Goal: Task Accomplishment & Management: Complete application form

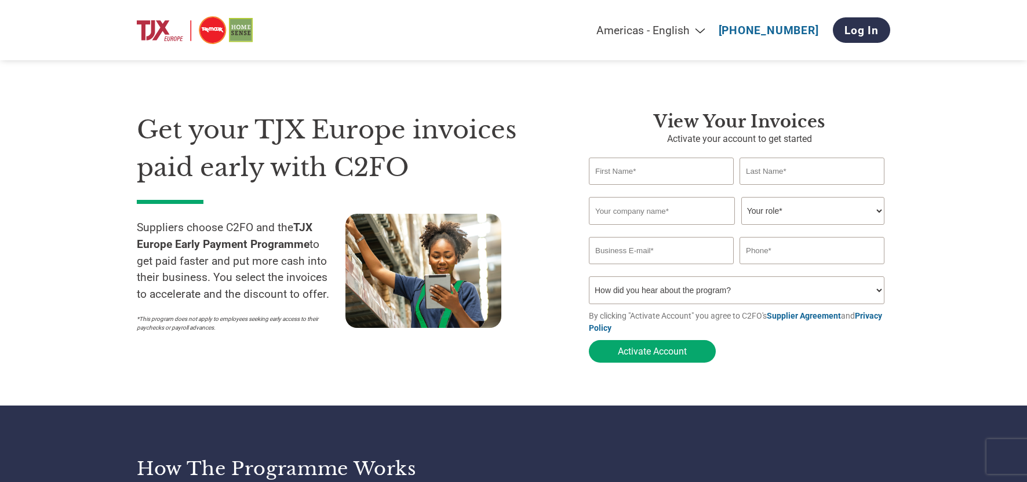
select select "en-[GEOGRAPHIC_DATA]"
type input "[PERSON_NAME][EMAIL_ADDRESS][PERSON_NAME][DOMAIN_NAME]"
type input "[PHONE_NUMBER]"
click at [668, 174] on input "text" at bounding box center [661, 171] width 145 height 27
type input "[PERSON_NAME]"
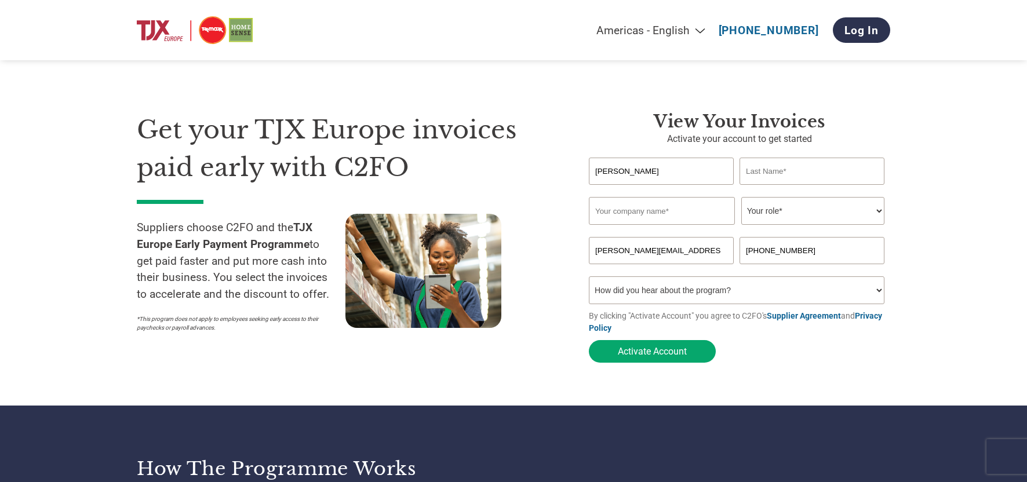
type input "[PERSON_NAME]"
type input "Soul Fruit"
type input "07552397776"
click at [805, 214] on select "Your role* CFO Controller Credit Manager Finance Director Treasurer CEO Preside…" at bounding box center [812, 211] width 143 height 28
select select "OWNER_FOUNDER"
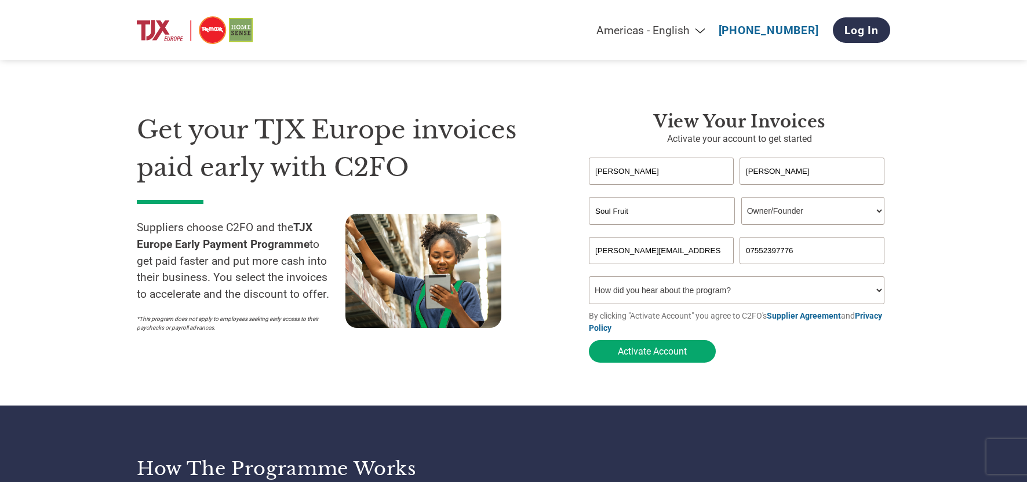
click at [741, 197] on select "Your role* CFO Controller Credit Manager Finance Director Treasurer CEO Preside…" at bounding box center [812, 211] width 143 height 28
click at [706, 293] on select "How did you hear about the program? Received a letter Email Social Media Online…" at bounding box center [737, 290] width 296 height 28
select select "Other"
click at [589, 276] on select "How did you hear about the program? Received a letter Email Social Media Online…" at bounding box center [737, 290] width 296 height 28
click at [647, 353] on button "Activate Account" at bounding box center [652, 351] width 127 height 23
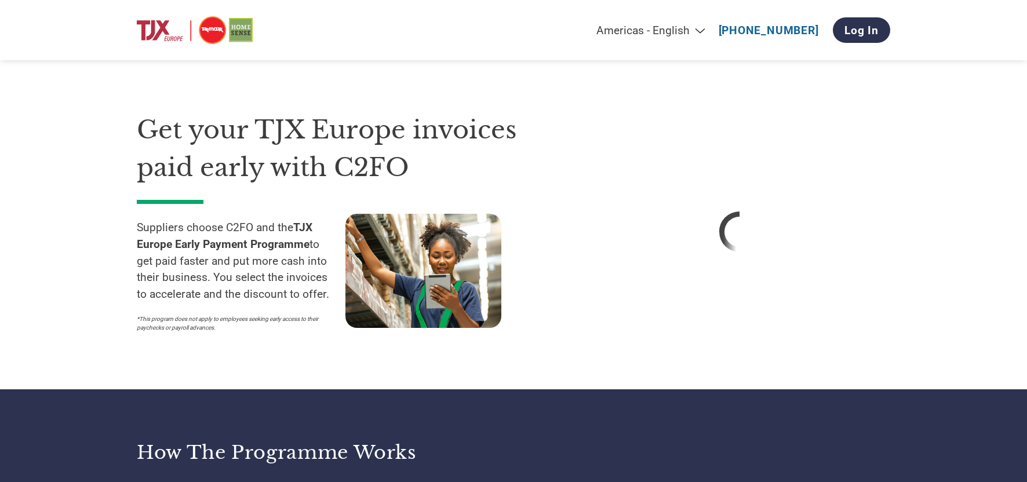
select select "en-[GEOGRAPHIC_DATA]"
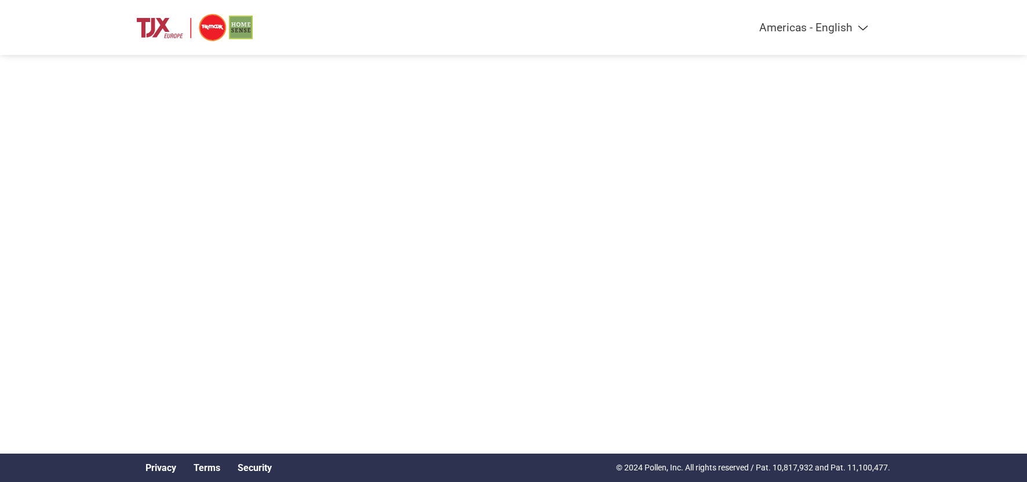
select select "en-[GEOGRAPHIC_DATA]"
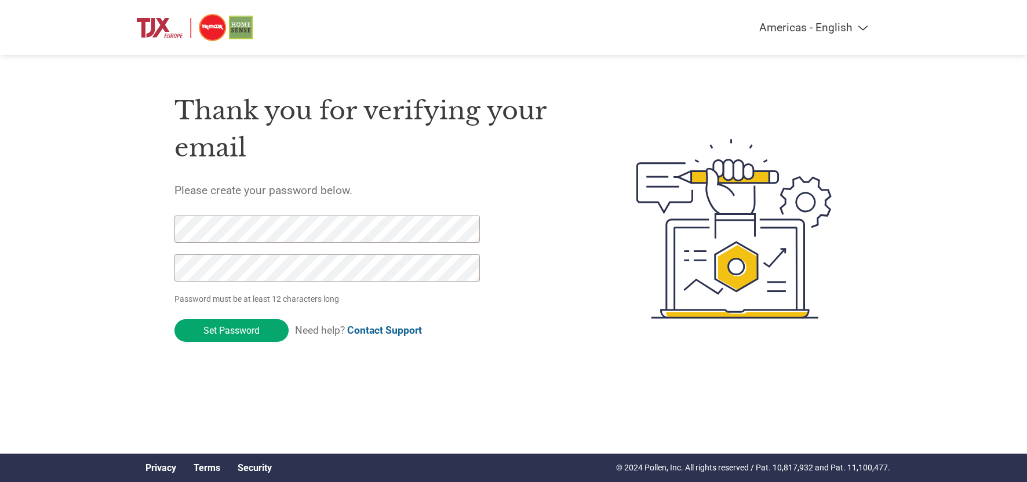
click input "Set Password" at bounding box center [231, 330] width 114 height 23
